Goal: Task Accomplishment & Management: Manage account settings

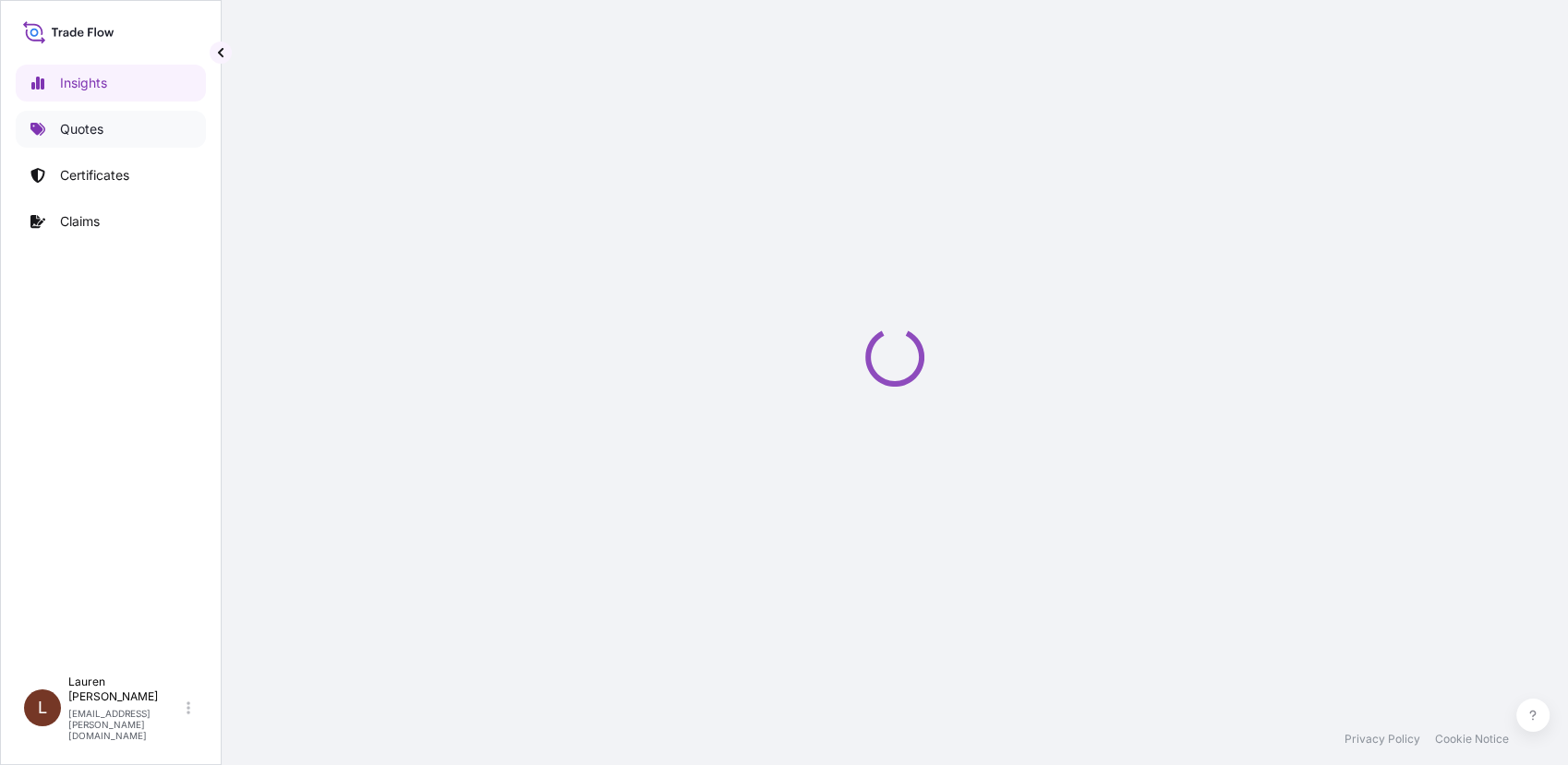
select select "2025"
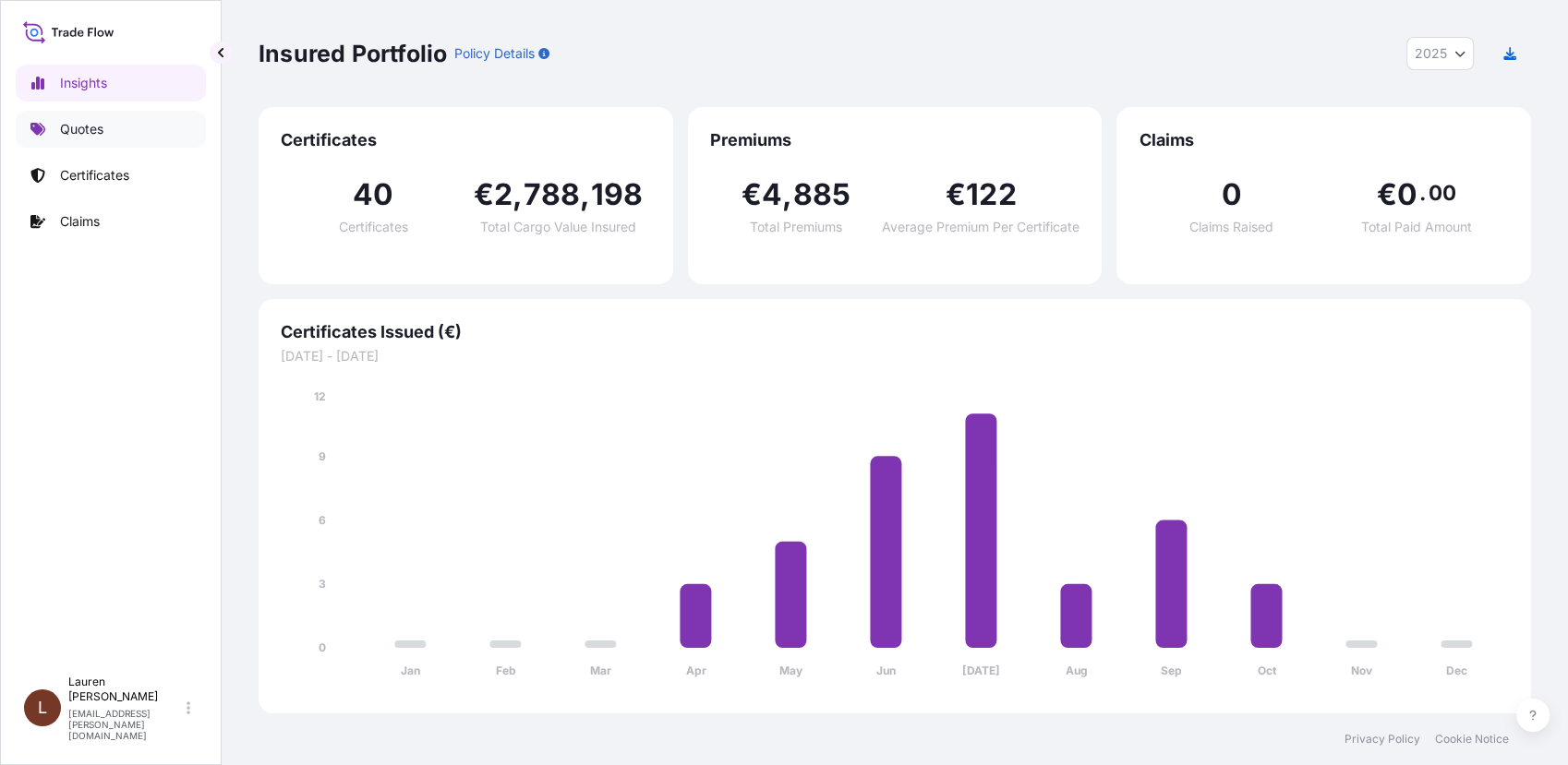
click at [80, 130] on p "Quotes" at bounding box center [81, 129] width 43 height 19
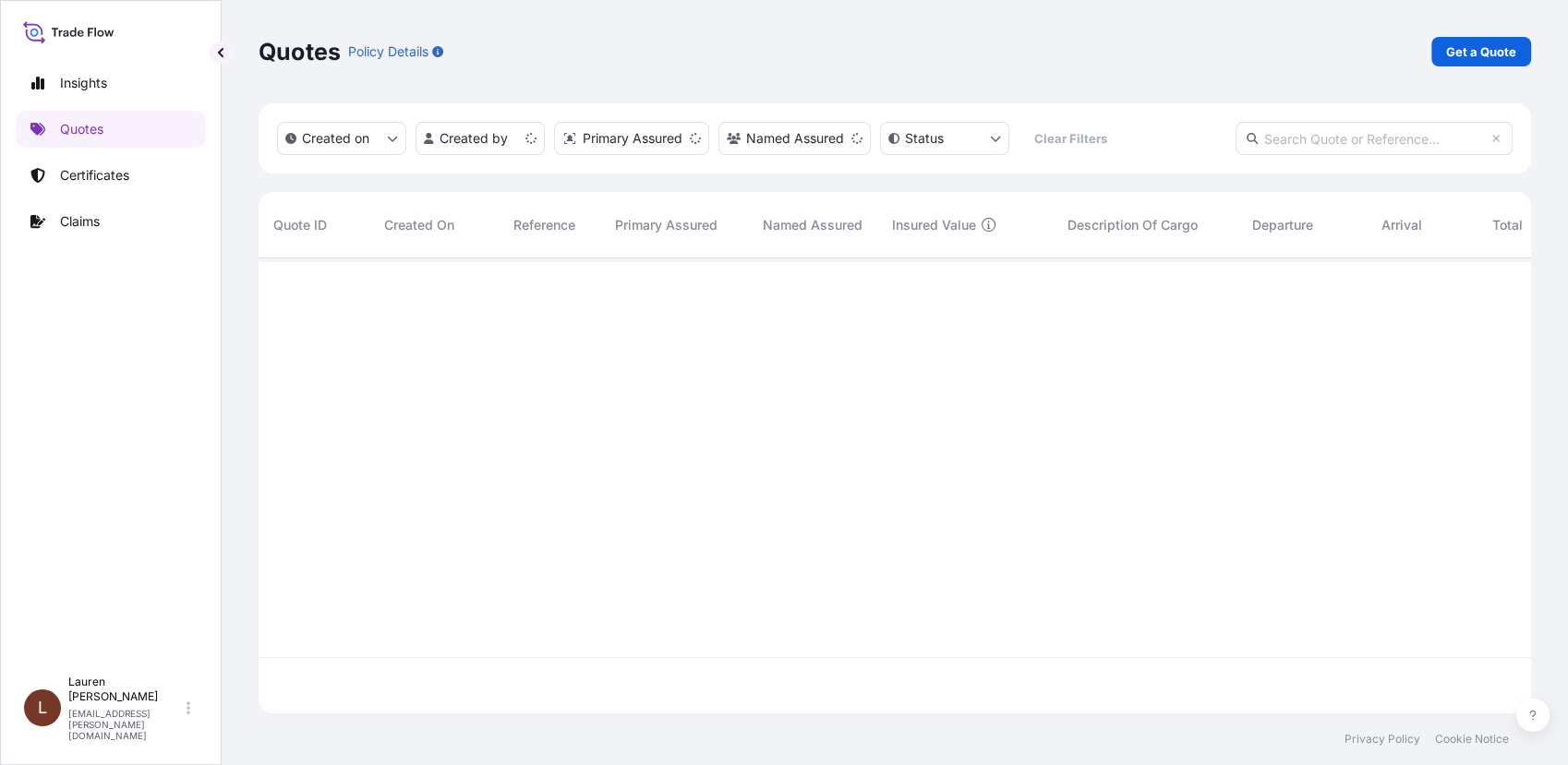
scroll to position [450, 1256]
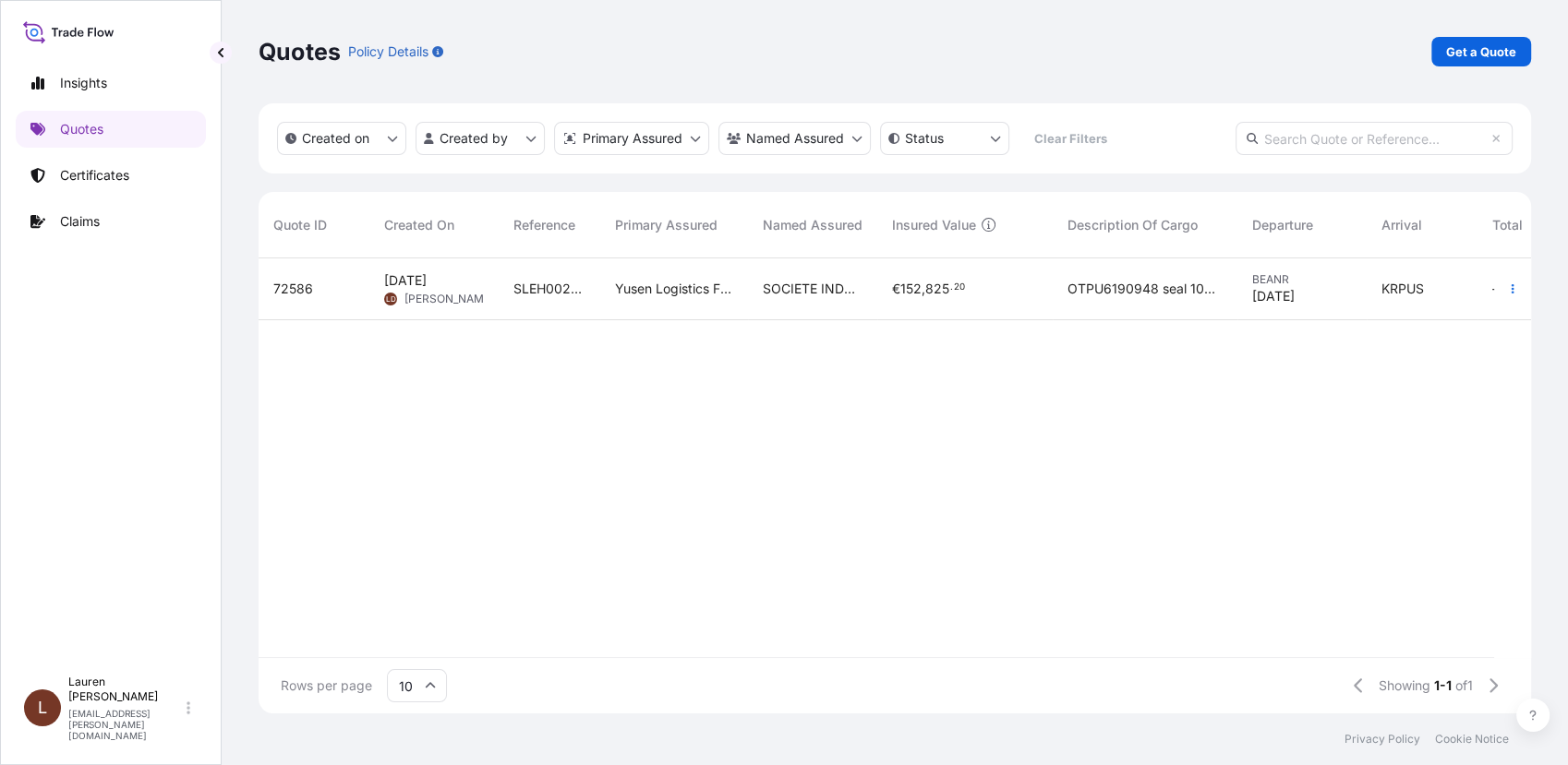
drag, startPoint x: 1509, startPoint y: 292, endPoint x: 1129, endPoint y: 388, distance: 391.9
click at [1081, 398] on div "72586 [DATE] [PERSON_NAME] SLEH0025273 Yusen Logistics France S.A.S. - Le Havre…" at bounding box center [1006, 457] width 1496 height 399
click at [1515, 283] on icon "button" at bounding box center [1512, 288] width 11 height 11
click at [1407, 297] on p "Edit quote" at bounding box center [1420, 292] width 62 height 19
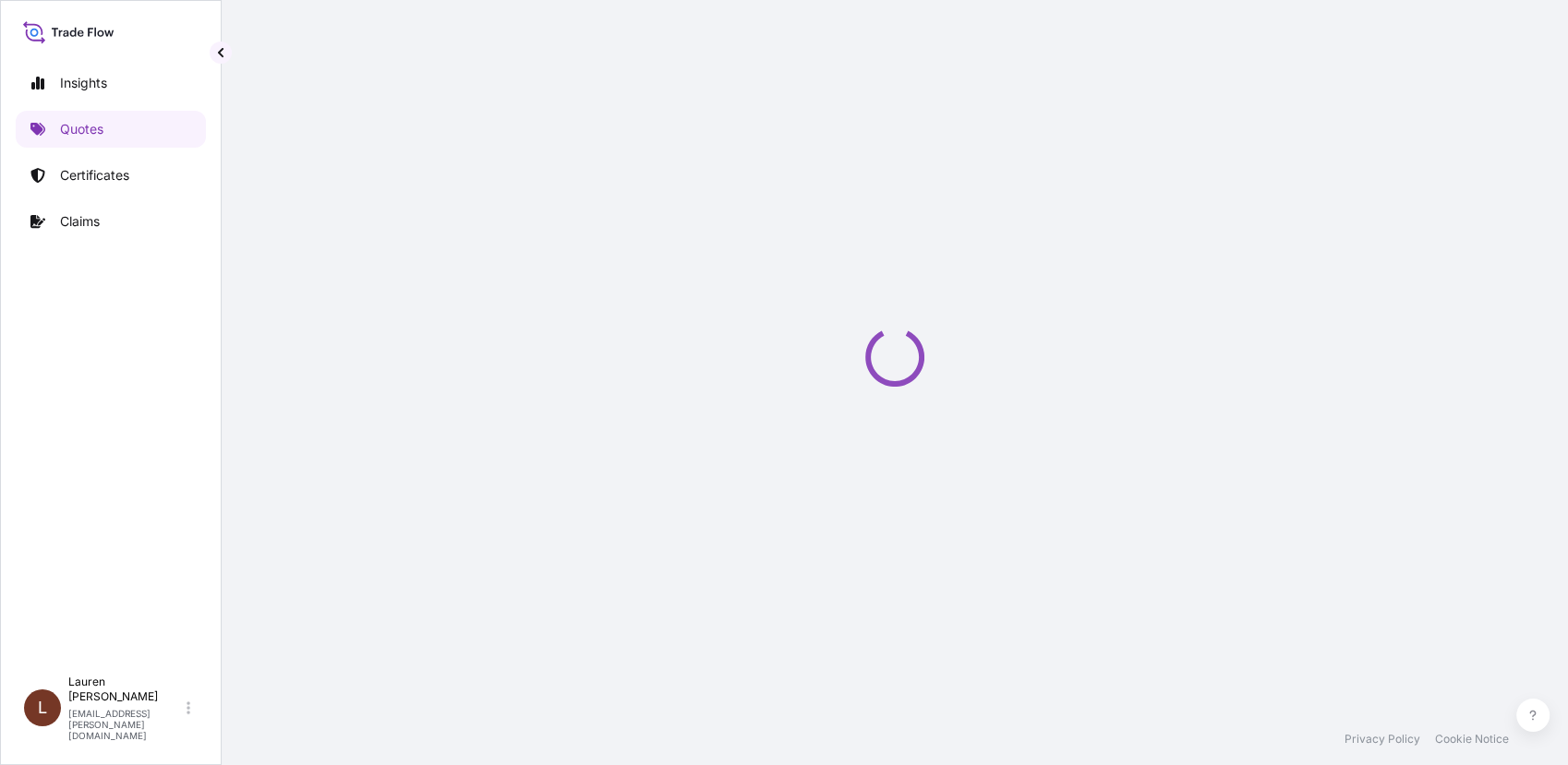
select select "Road / [GEOGRAPHIC_DATA]"
select select "Sea"
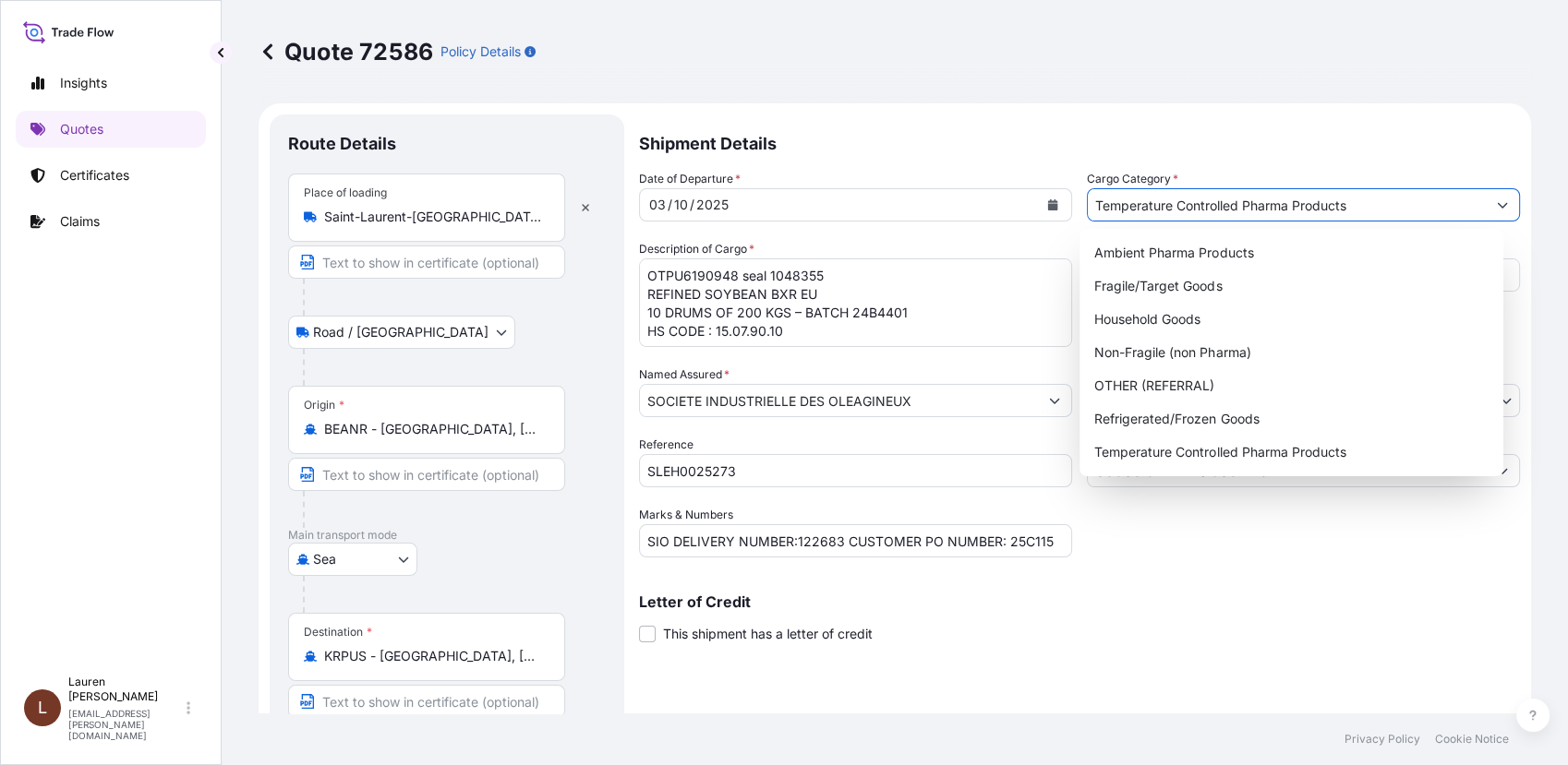
click at [1497, 206] on icon "Show suggestions" at bounding box center [1502, 205] width 11 height 11
click at [1128, 356] on div "Non-Fragile (non Pharma)" at bounding box center [1291, 353] width 409 height 33
type input "Non-Fragile (non Pharma)"
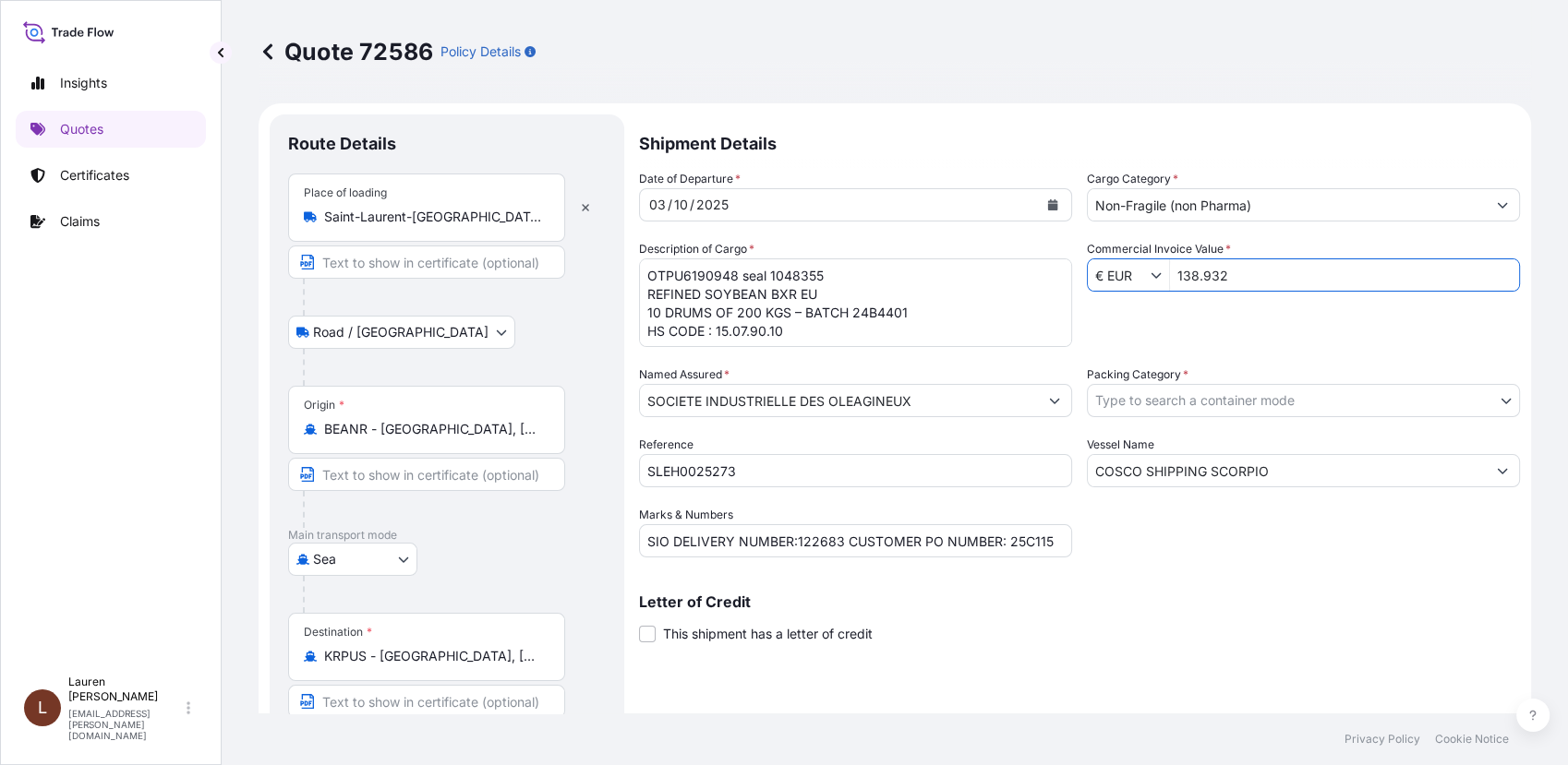
click at [1234, 276] on input "138.932" at bounding box center [1345, 275] width 349 height 33
click at [1124, 395] on body "Insights Quotes Certificates Claims L [PERSON_NAME] [PERSON_NAME][EMAIL_ADDRESS…" at bounding box center [784, 382] width 1568 height 765
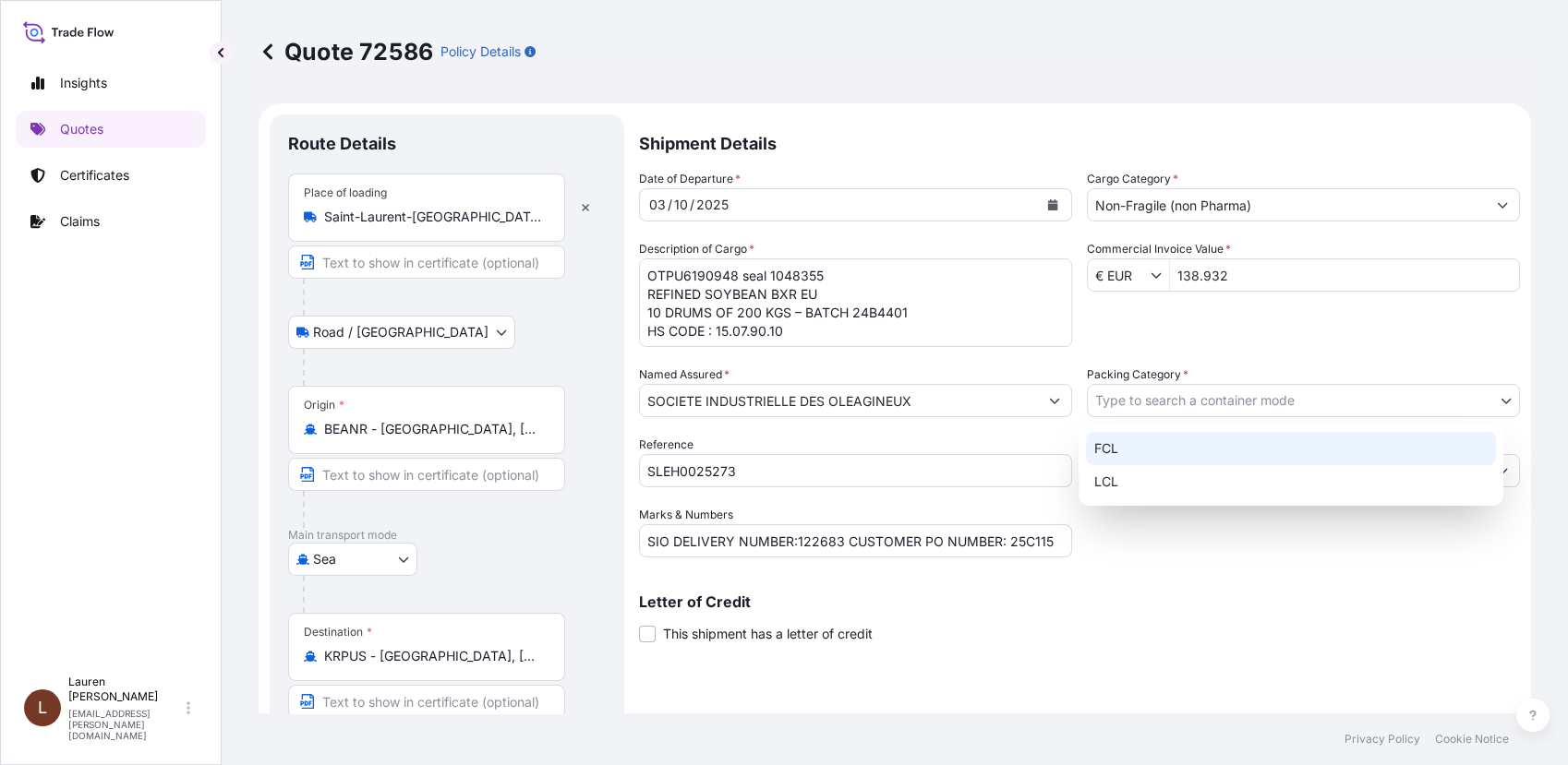
click at [1107, 448] on div "FCL" at bounding box center [1291, 449] width 410 height 33
select select "21"
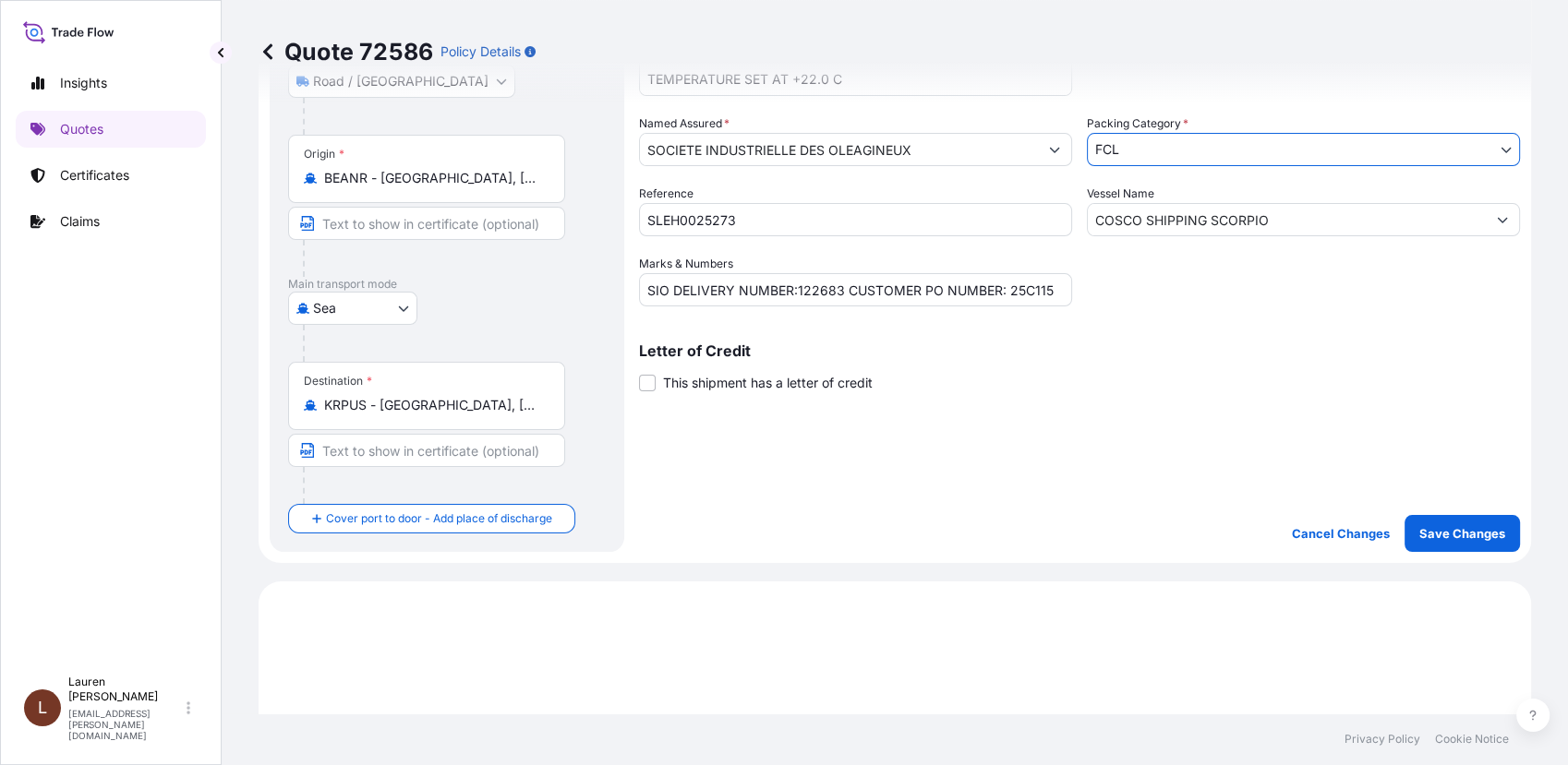
scroll to position [308, 0]
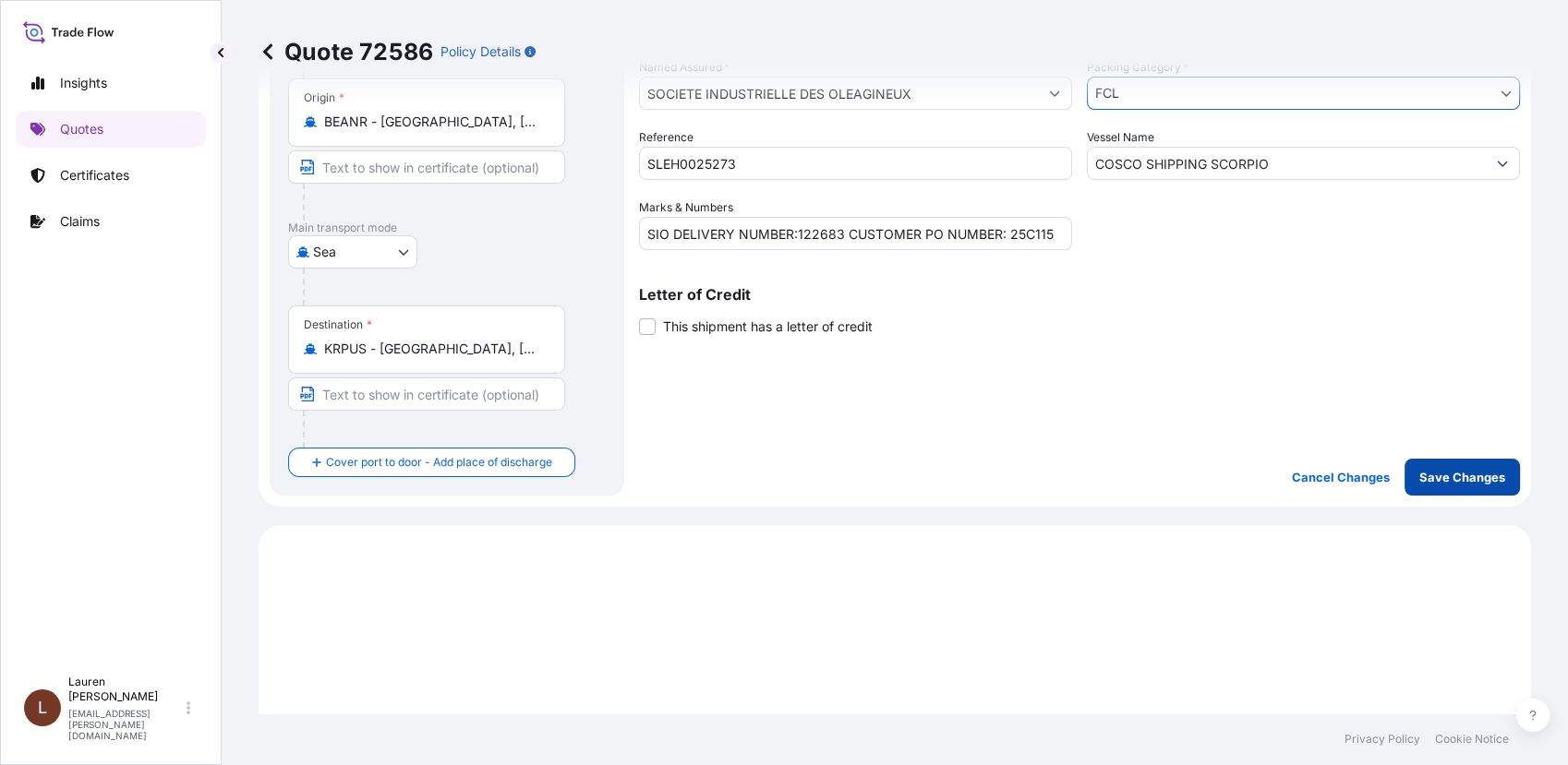
click at [1428, 484] on p "Save Changes" at bounding box center [1463, 477] width 86 height 19
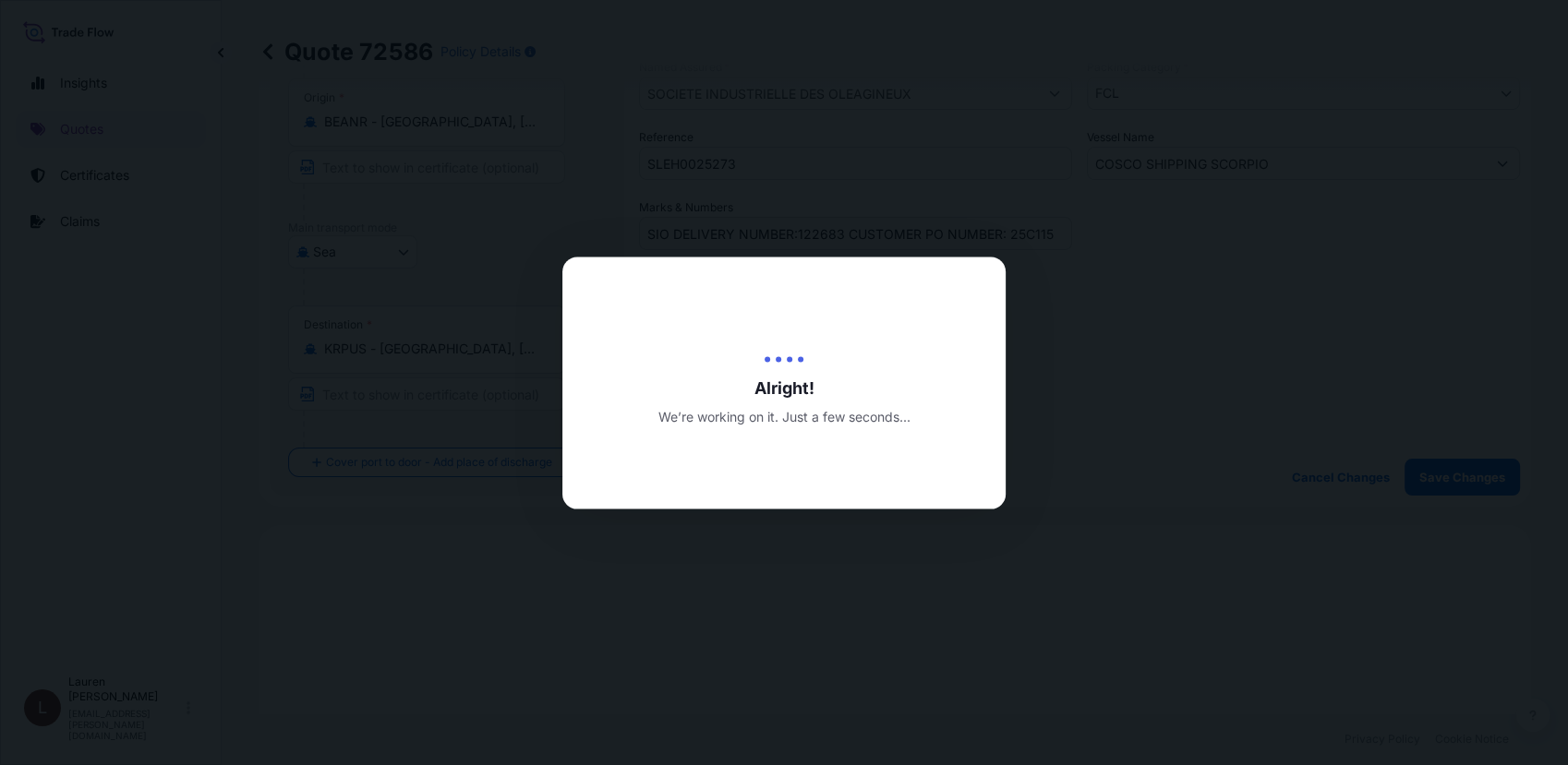
type input "[DATE]"
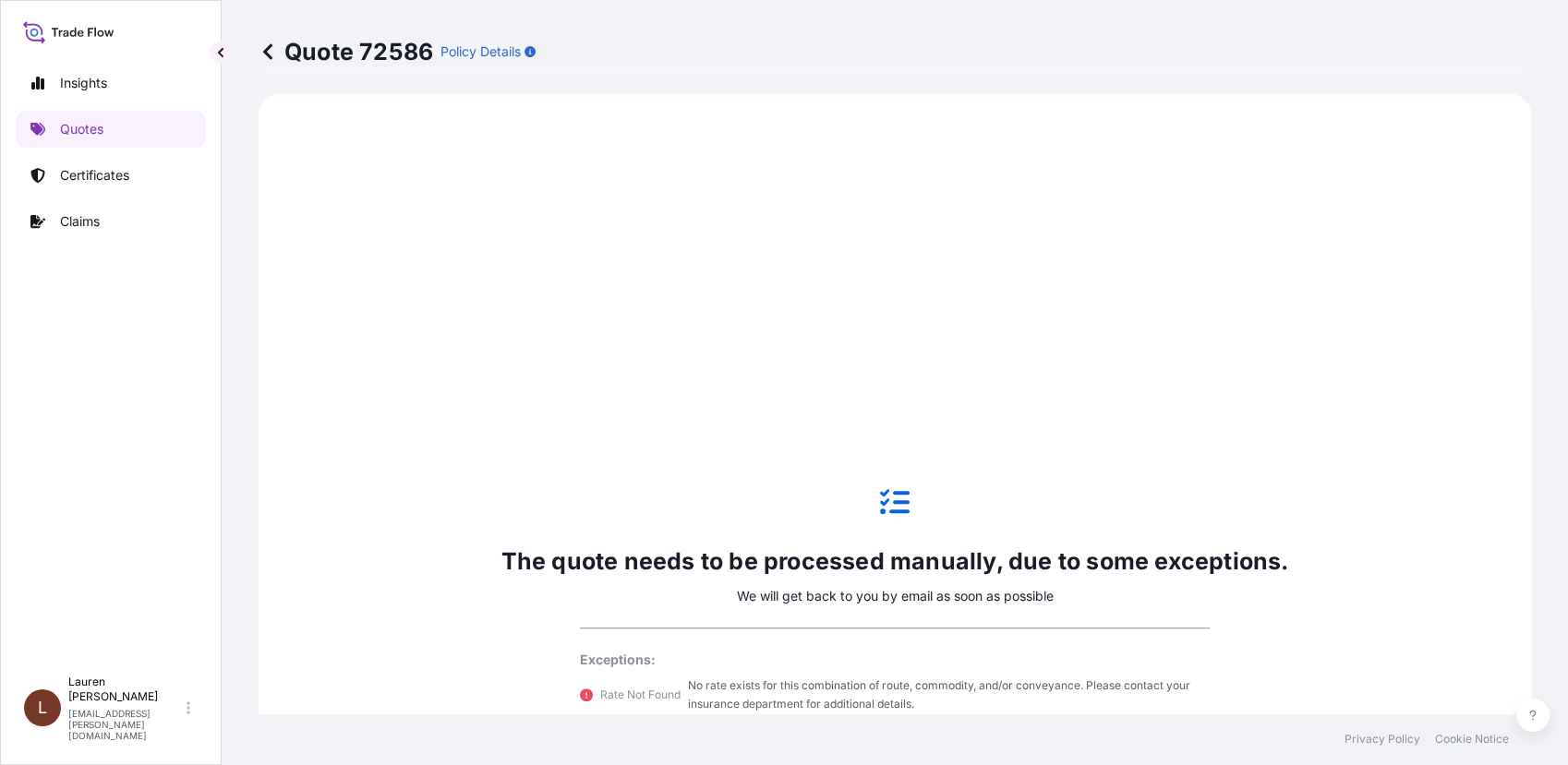
select select "Road / [GEOGRAPHIC_DATA]"
select select "Sea"
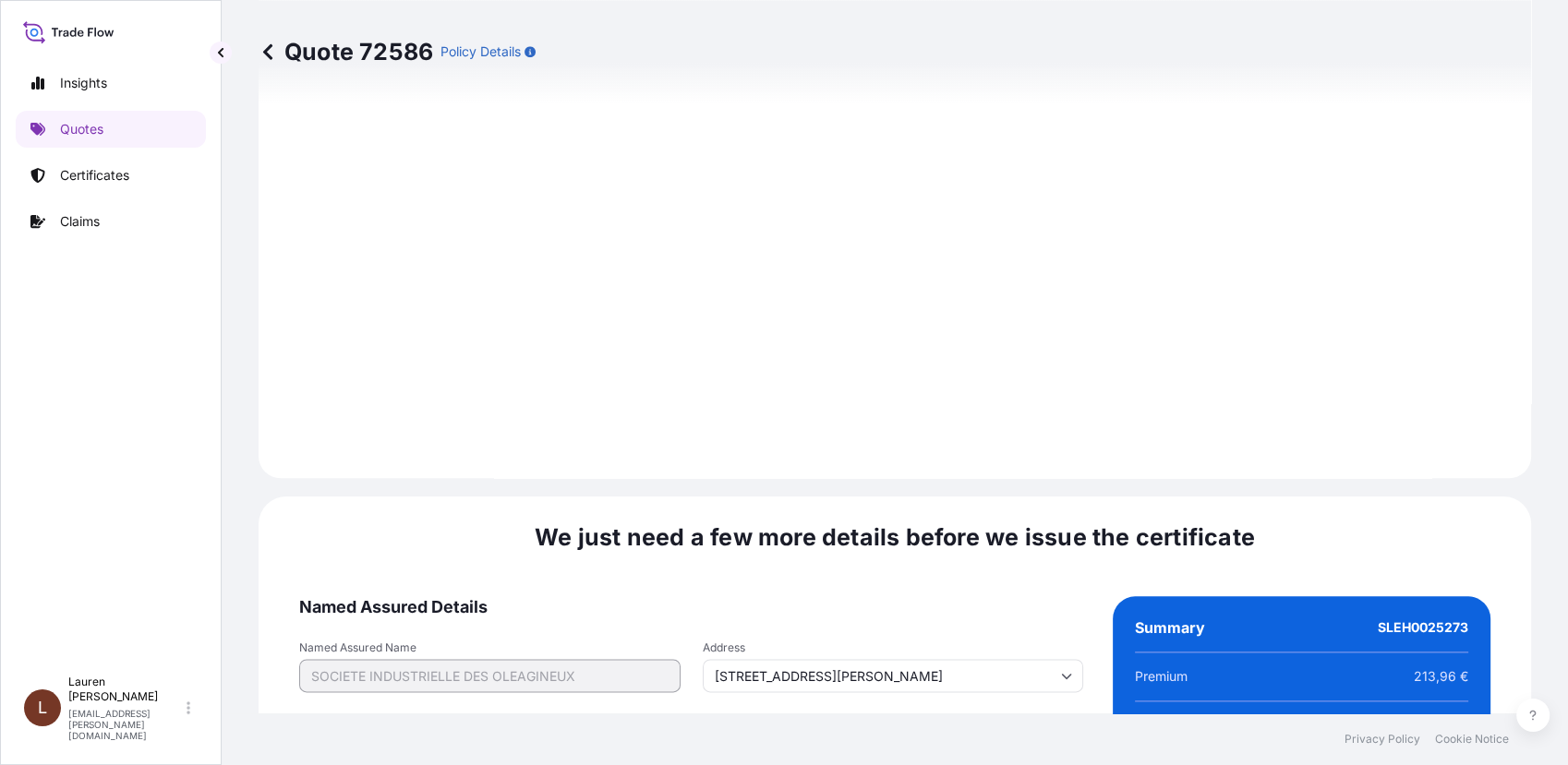
scroll to position [2244, 0]
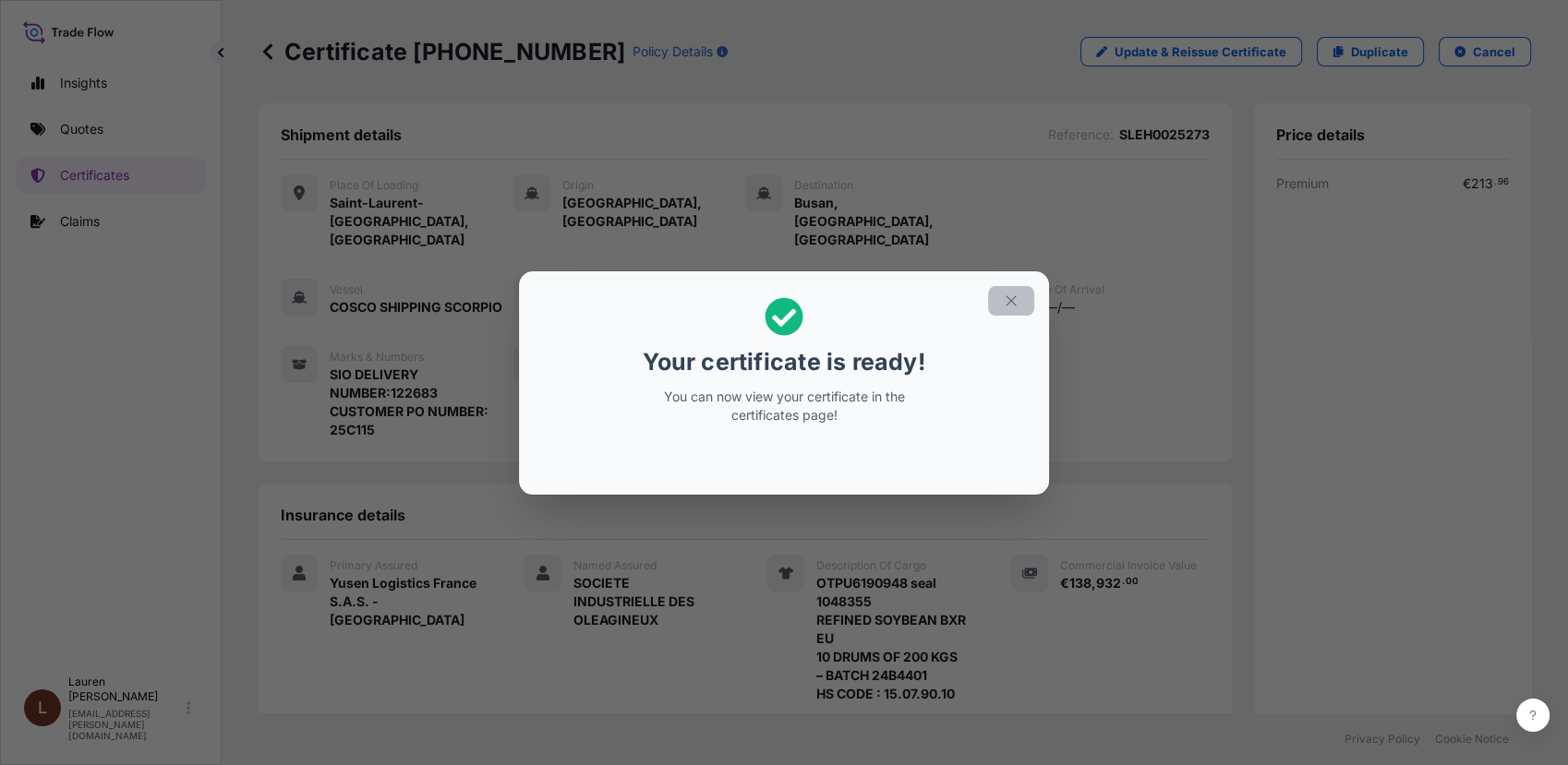
click at [1016, 305] on icon "button" at bounding box center [1010, 301] width 17 height 17
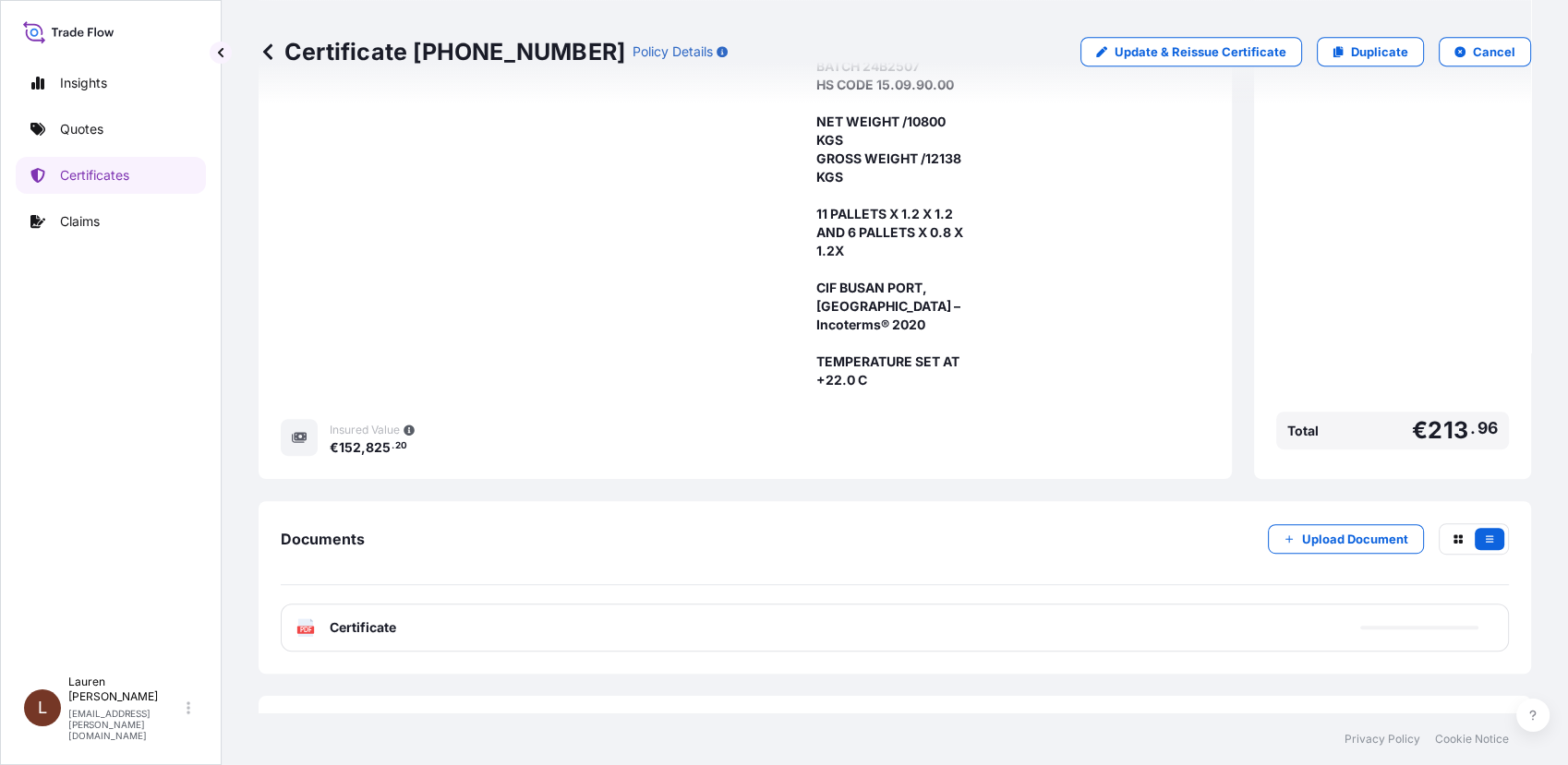
scroll to position [960, 0]
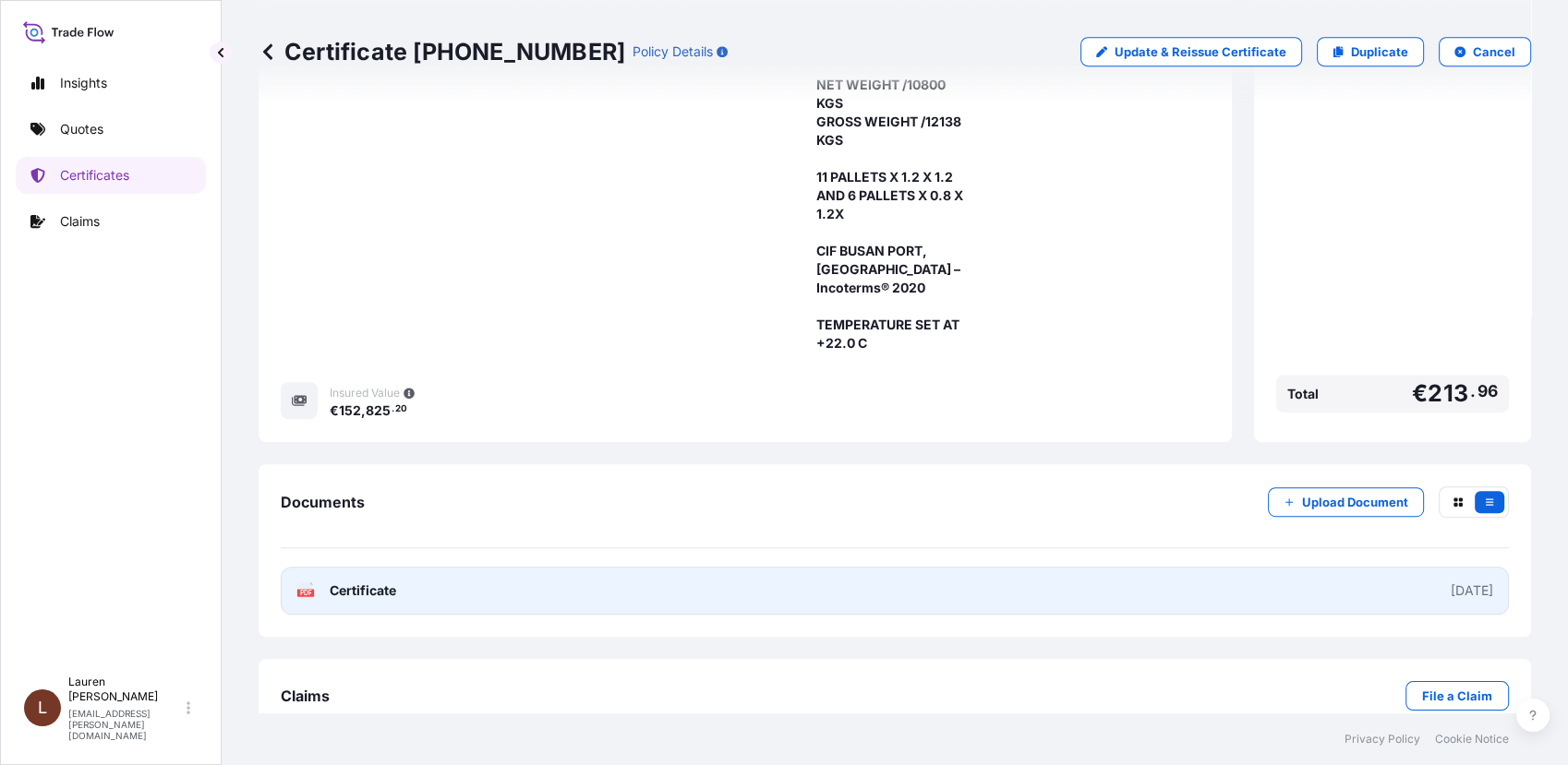
click at [1451, 582] on div "[DATE]" at bounding box center [1472, 591] width 42 height 19
